Goal: Task Accomplishment & Management: Complete application form

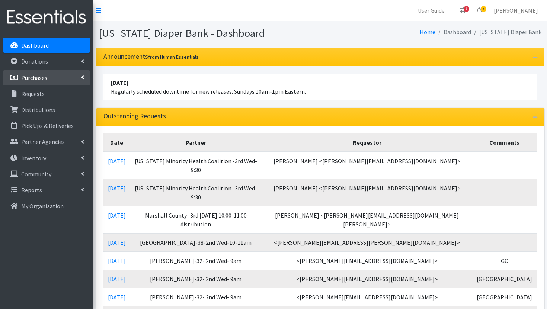
click at [45, 79] on p "Purchases" at bounding box center [34, 77] width 26 height 7
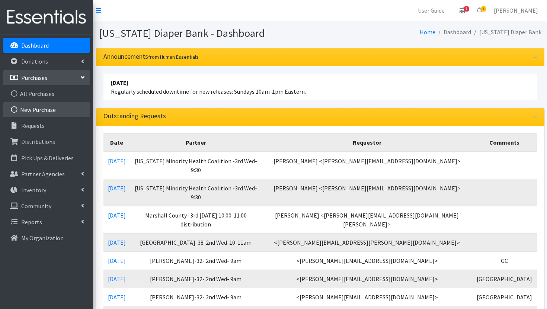
click at [48, 107] on link "New Purchase" at bounding box center [46, 109] width 87 height 15
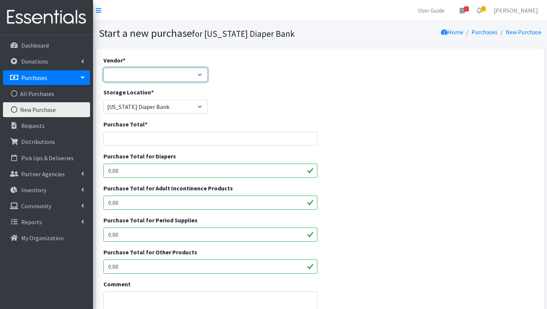
click at [194, 77] on select "Amazon Bartons Discounts Dyper FB Marketplace First Quality HDI- Brookies JSL O…" at bounding box center [155, 75] width 104 height 14
select select "561"
click at [103, 68] on select "Amazon Bartons Discounts Dyper FB Marketplace First Quality HDI- Brookies JSL O…" at bounding box center [155, 75] width 104 height 14
click at [173, 138] on input "Purchase Total *" at bounding box center [210, 139] width 214 height 14
drag, startPoint x: 144, startPoint y: 142, endPoint x: 98, endPoint y: 136, distance: 46.9
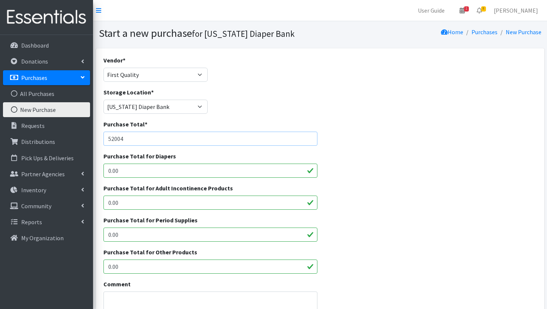
click at [98, 136] on div "Vendor * Amazon Bartons Discounts Dyper FB Marketplace First Quality HDI- Brook…" at bounding box center [320, 274] width 449 height 452
type input "52004"
drag, startPoint x: 141, startPoint y: 169, endPoint x: 110, endPoint y: 168, distance: 31.7
click at [110, 168] on input "0.00" at bounding box center [210, 171] width 214 height 14
type input "0"
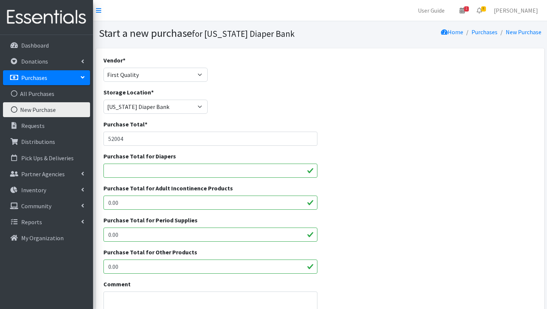
paste input "52004"
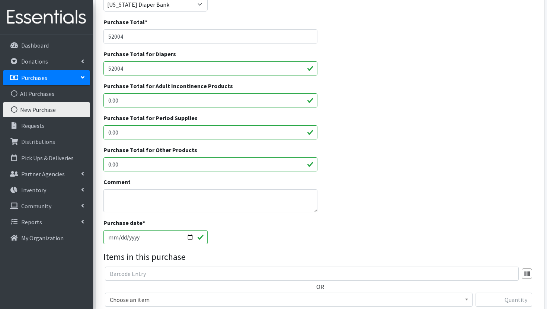
scroll to position [145, 0]
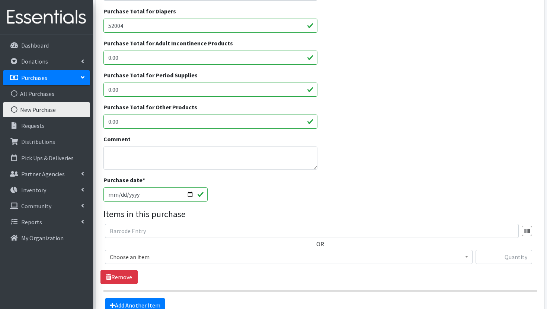
type input "52004"
click at [137, 170] on div "Comment" at bounding box center [211, 155] width 220 height 41
click at [138, 164] on textarea "Comment" at bounding box center [210, 158] width 214 height 23
drag, startPoint x: 165, startPoint y: 168, endPoint x: 97, endPoint y: 152, distance: 69.3
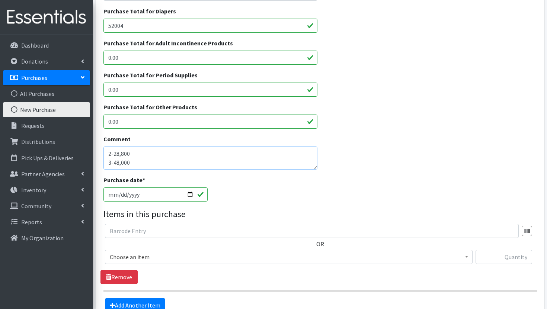
click at [97, 152] on div "Vendor * Amazon Bartons Discounts Dyper FB Marketplace First Quality HDI- Brook…" at bounding box center [320, 129] width 449 height 452
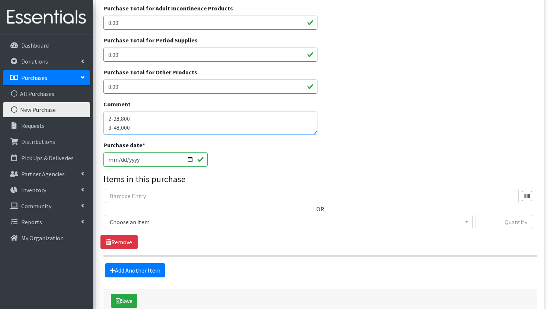
scroll to position [224, 0]
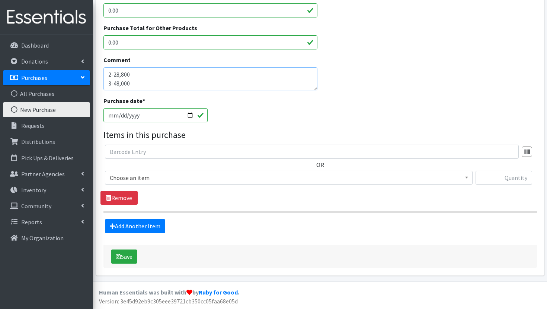
type textarea "2-28,800 3-48,000 4-36,000 5-120,000 6-80,000 wipes 1440 packs"
click at [189, 114] on input "2025-10-02" at bounding box center [155, 115] width 104 height 14
type input "[DATE]"
click at [125, 254] on button "Save" at bounding box center [124, 257] width 26 height 14
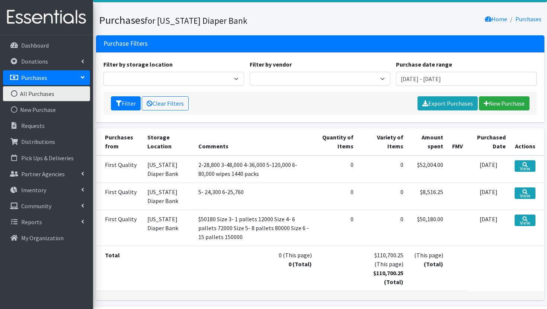
scroll to position [58, 0]
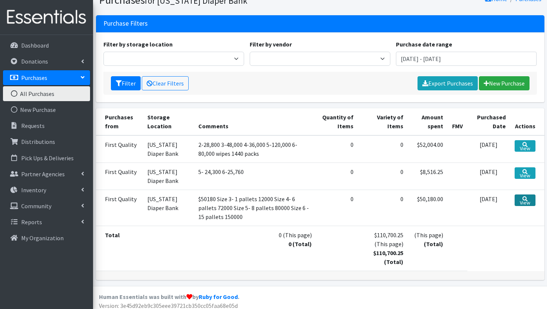
click at [526, 201] on link "View" at bounding box center [525, 201] width 21 height 12
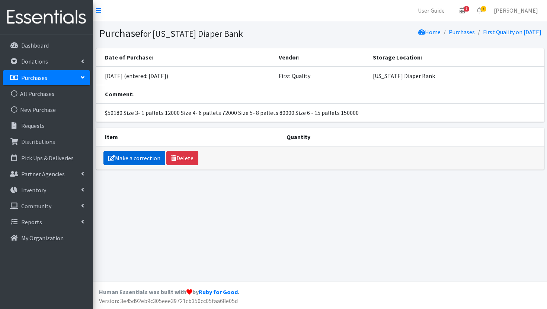
click at [133, 161] on link "Make a correction" at bounding box center [134, 158] width 62 height 14
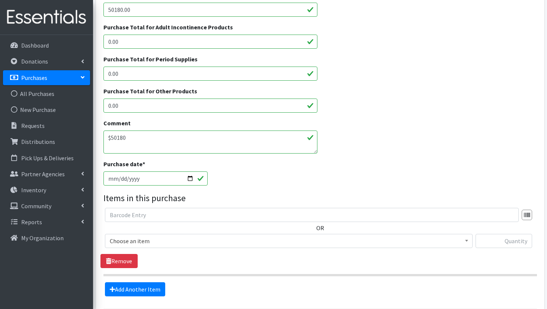
scroll to position [154, 0]
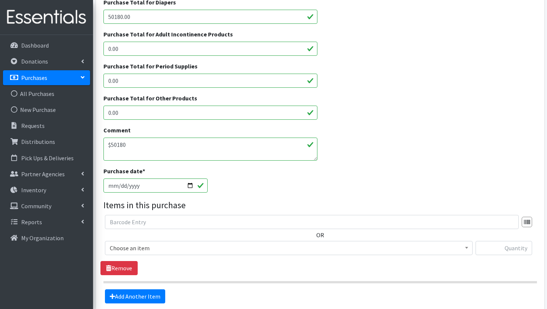
click at [192, 136] on div "Comment $50180 Size 3- 1 pallets 12000 Size 4- 6 pallets 72000 Size 5- 8 pallet…" at bounding box center [210, 143] width 214 height 35
click at [191, 142] on textarea "$50180 Size 3- 1 pallets 12000 Size 4- 6 pallets 72000 Size 5- 8 pallets 80000 …" at bounding box center [210, 149] width 214 height 23
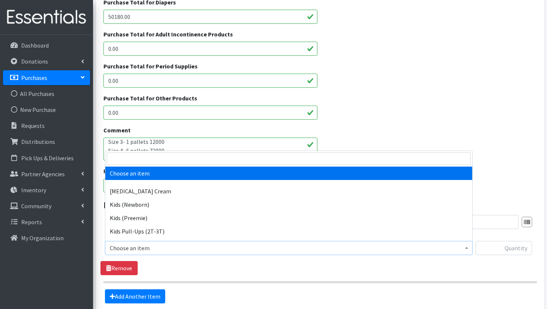
click at [172, 250] on span "Choose an item" at bounding box center [289, 248] width 358 height 10
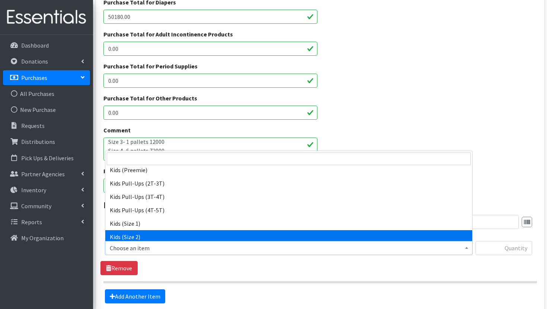
scroll to position [64, 0]
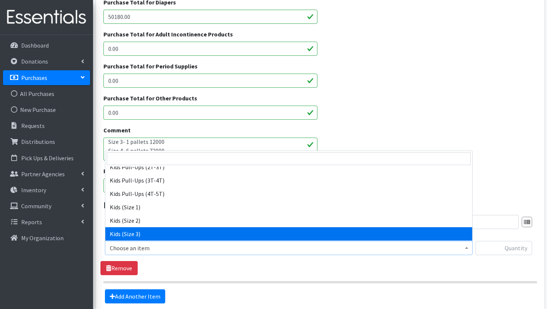
select select "3393"
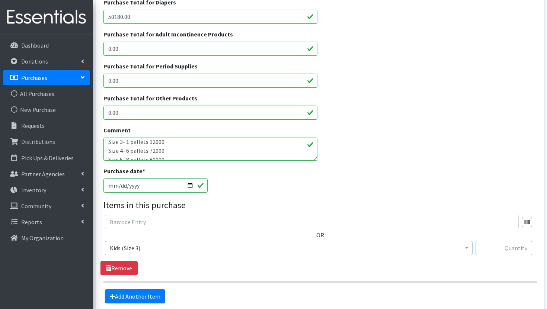
click at [492, 250] on input "text" at bounding box center [504, 248] width 57 height 14
type input "12,000"
click at [157, 296] on link "Add Another Item" at bounding box center [135, 297] width 60 height 14
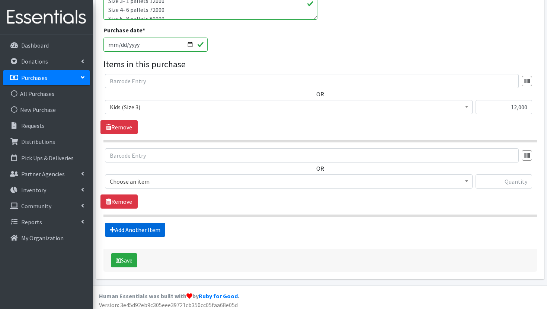
scroll to position [299, 0]
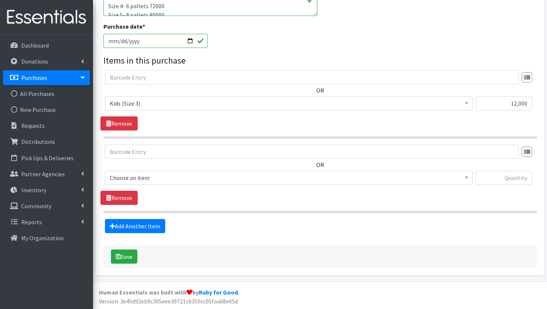
click at [221, 181] on span "Choose an item" at bounding box center [289, 178] width 358 height 10
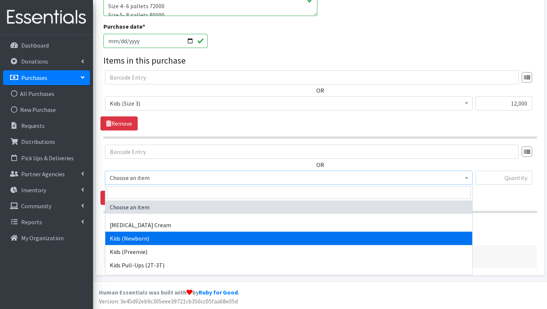
scroll to position [108, 0]
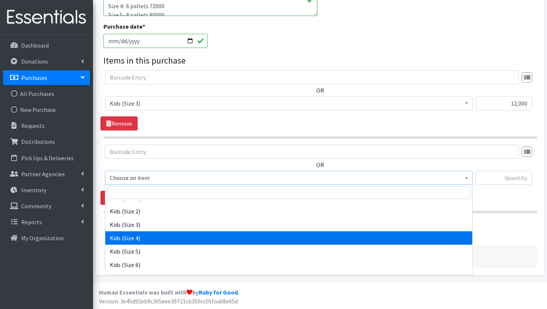
select select "3394"
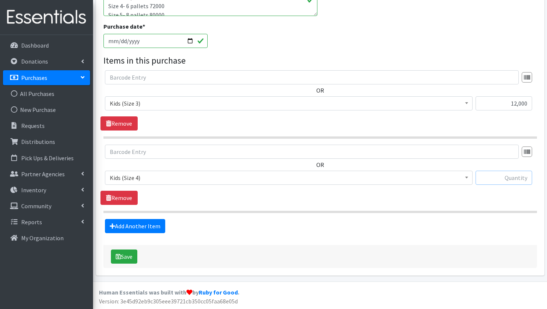
click at [509, 181] on input "text" at bounding box center [504, 178] width 57 height 14
type input "72000"
click at [519, 103] on input "12,000" at bounding box center [504, 103] width 57 height 14
type input "12000"
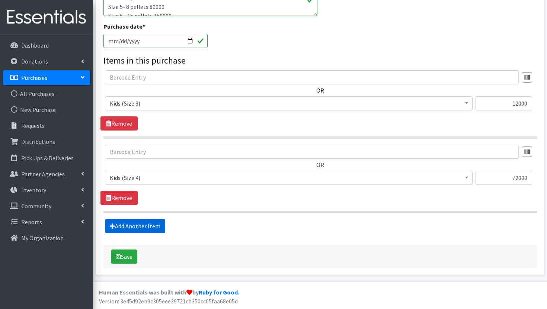
click at [132, 225] on link "Add Another Item" at bounding box center [135, 226] width 60 height 14
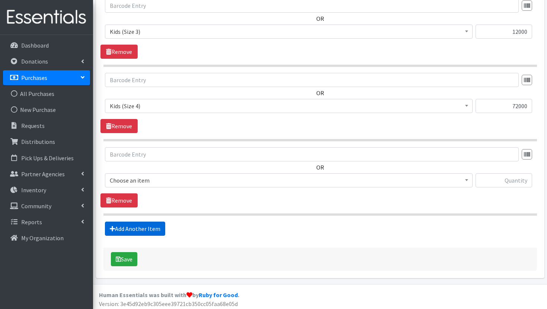
scroll to position [373, 0]
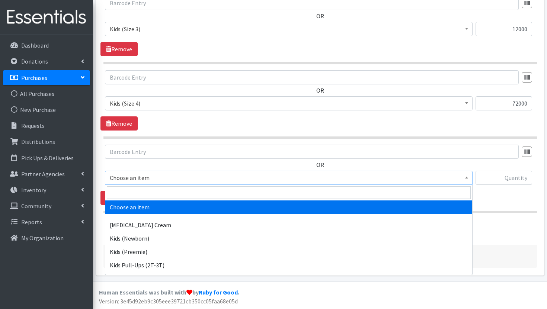
click at [192, 175] on span "Choose an item" at bounding box center [289, 178] width 358 height 10
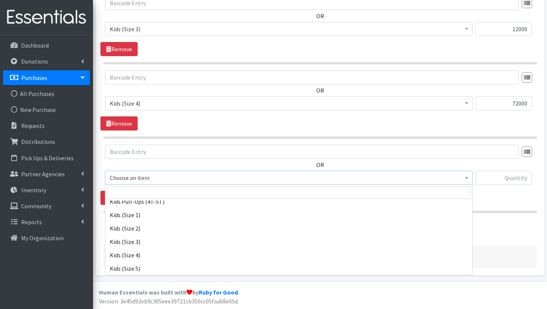
scroll to position [120, 0]
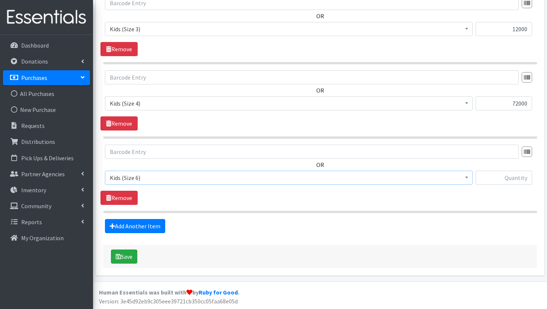
click at [216, 176] on span "Kids (Size 6)" at bounding box center [289, 178] width 358 height 10
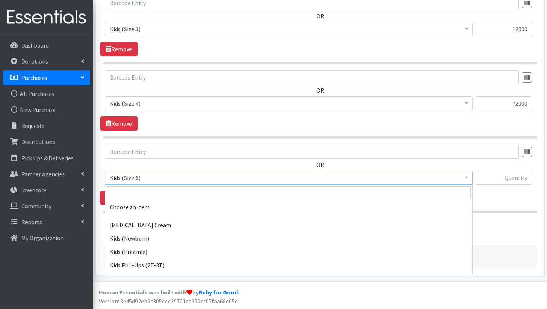
scroll to position [152, 0]
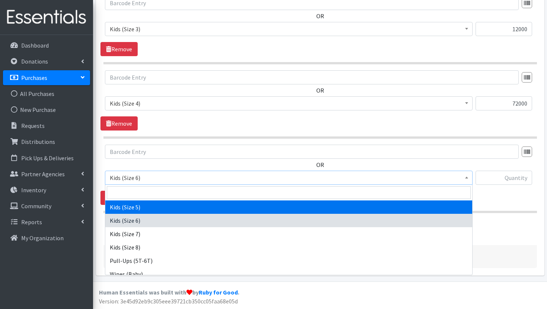
select select "3407"
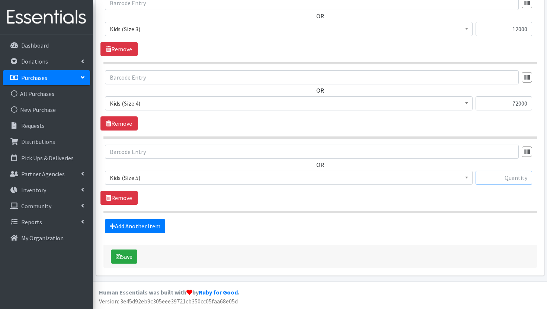
click at [514, 177] on input "text" at bounding box center [504, 178] width 57 height 14
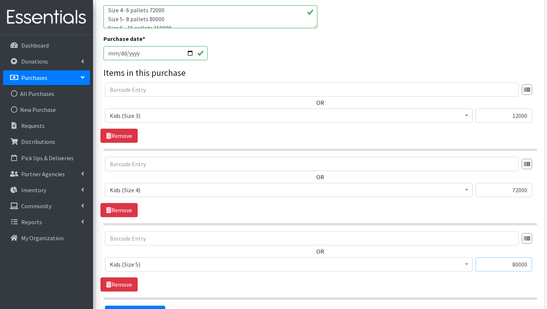
scroll to position [36, 0]
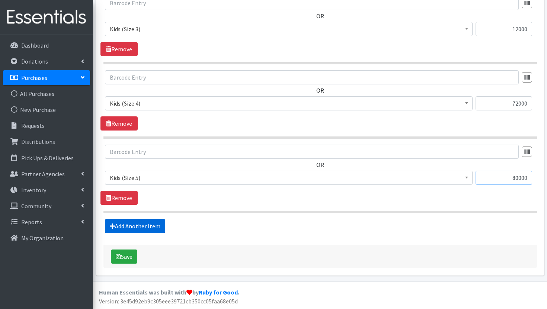
type input "80000"
click at [143, 224] on link "Add Another Item" at bounding box center [135, 226] width 60 height 14
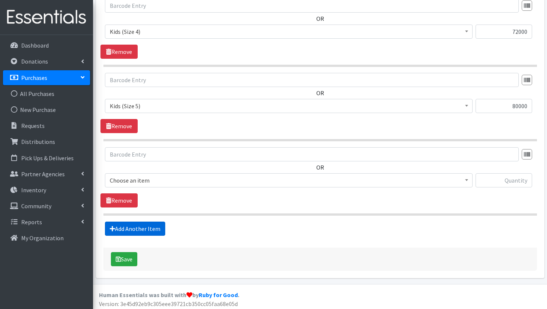
scroll to position [448, 0]
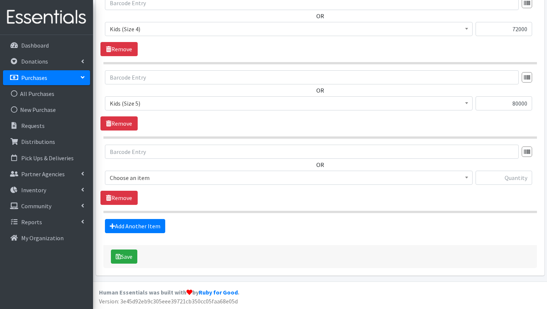
click at [202, 178] on span "Choose an item" at bounding box center [289, 178] width 358 height 10
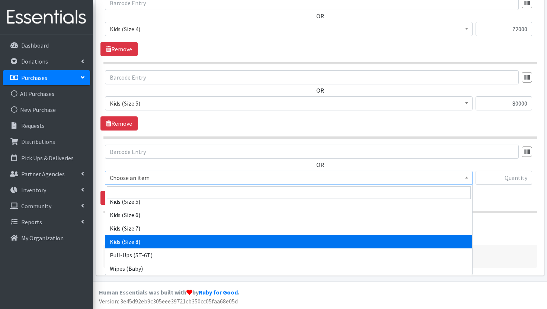
scroll to position [158, 0]
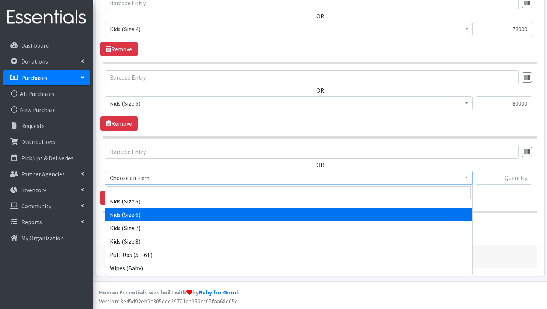
select select "3419"
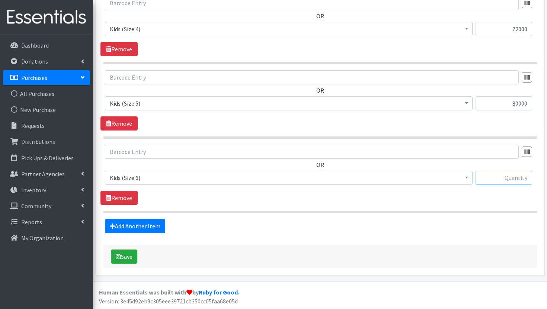
click at [506, 173] on input "text" at bounding box center [504, 178] width 57 height 14
type input "150000"
click at [132, 255] on button "Save" at bounding box center [124, 257] width 26 height 14
